Goal: Information Seeking & Learning: Learn about a topic

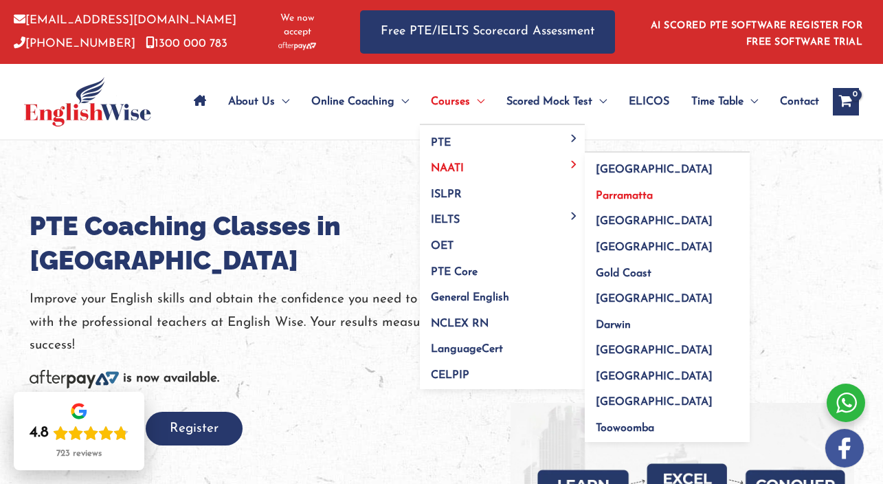
click at [625, 195] on span "Parramatta" at bounding box center [624, 195] width 57 height 11
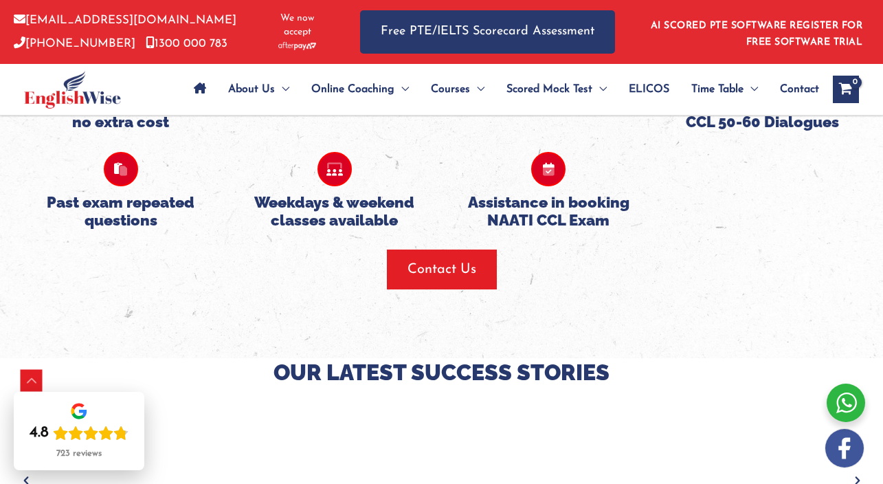
scroll to position [2052, 0]
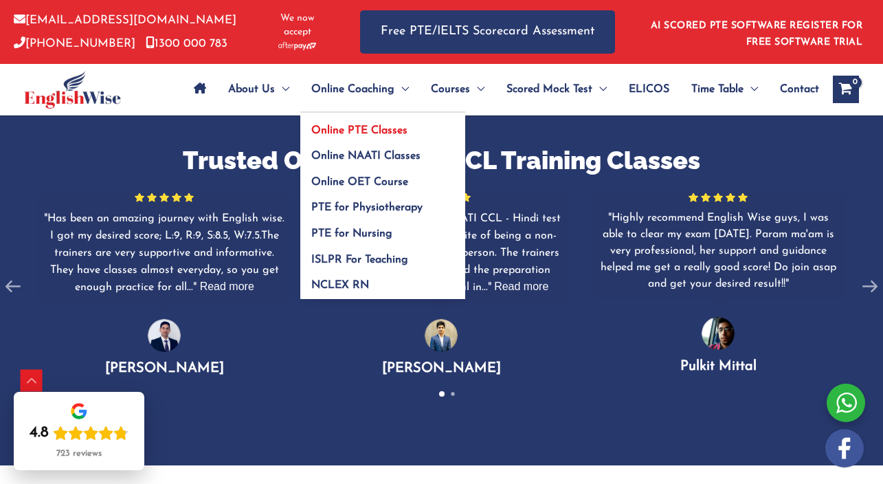
click at [350, 126] on span "Online PTE Classes" at bounding box center [359, 130] width 96 height 11
